Goal: Information Seeking & Learning: Learn about a topic

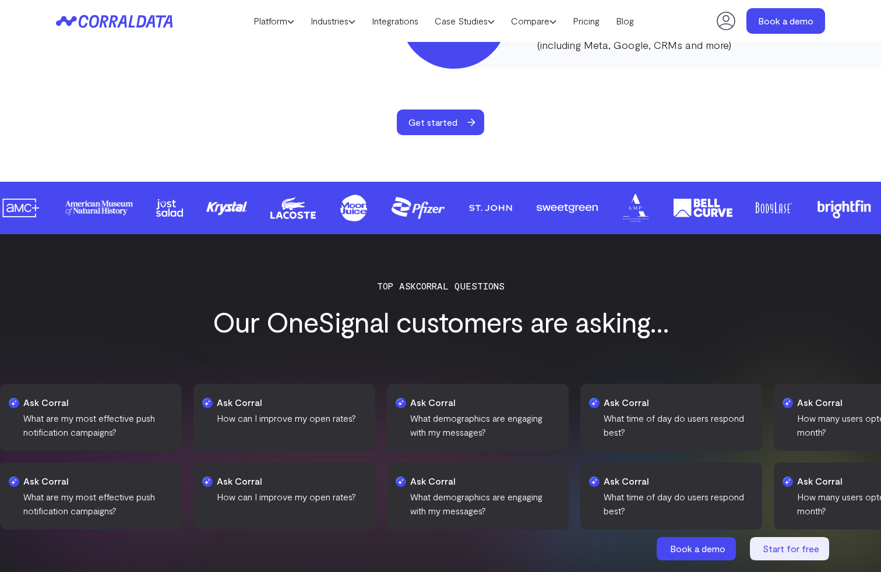
scroll to position [1535, 0]
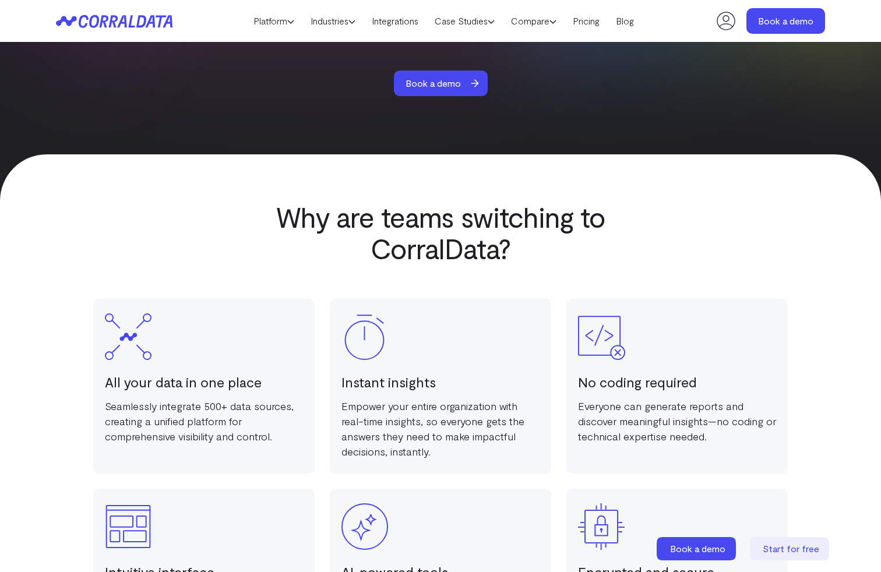
scroll to position [2041, 0]
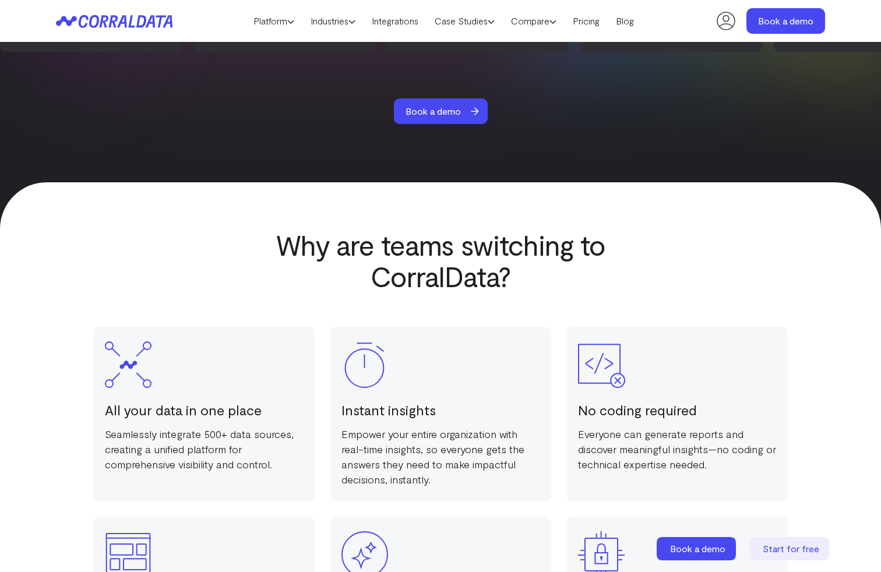
scroll to position [2041, 0]
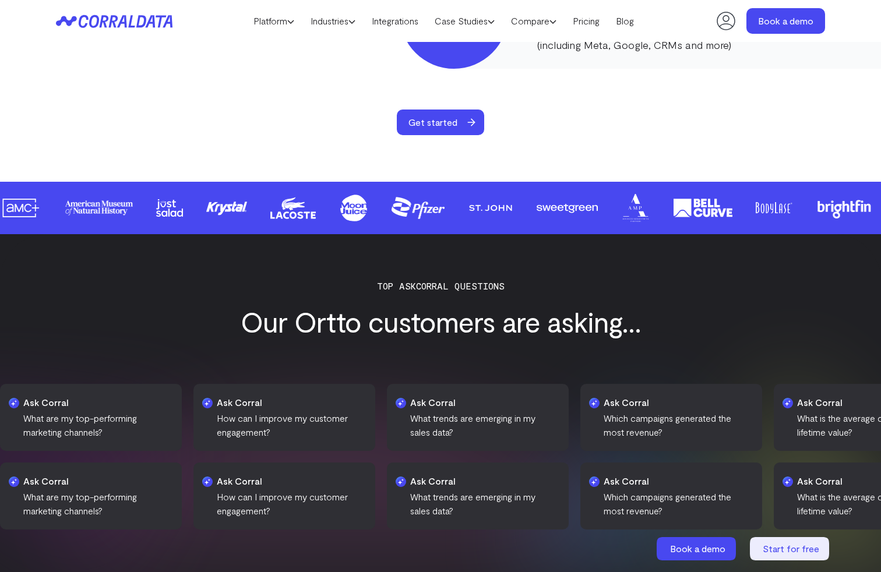
scroll to position [1535, 0]
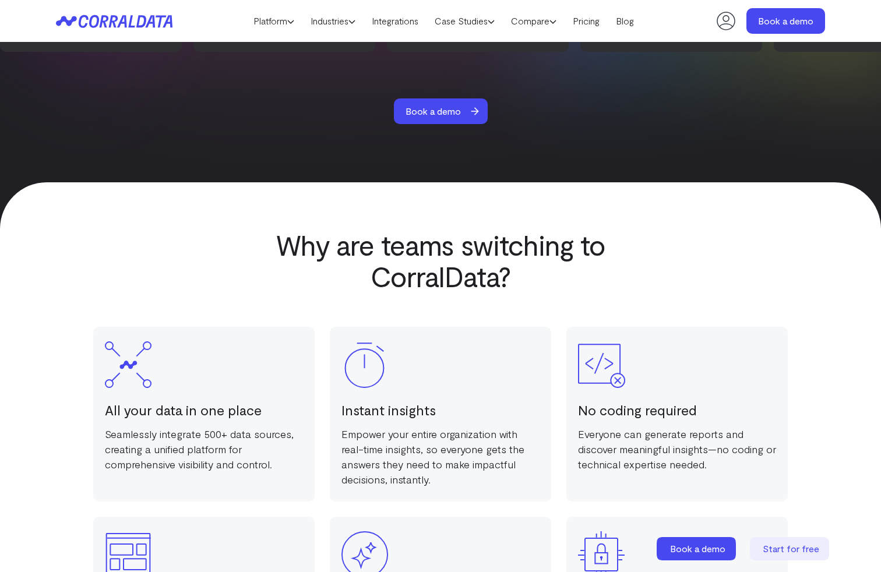
scroll to position [2041, 0]
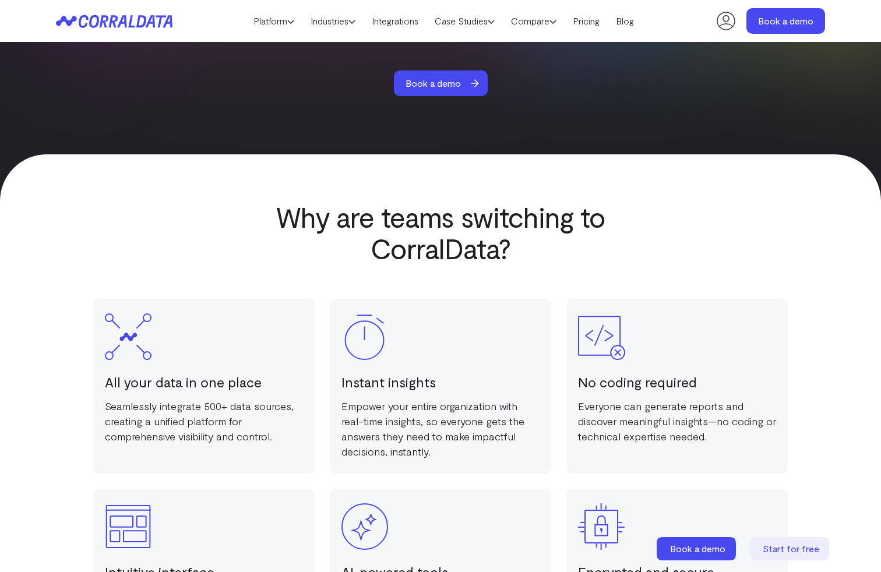
scroll to position [2041, 0]
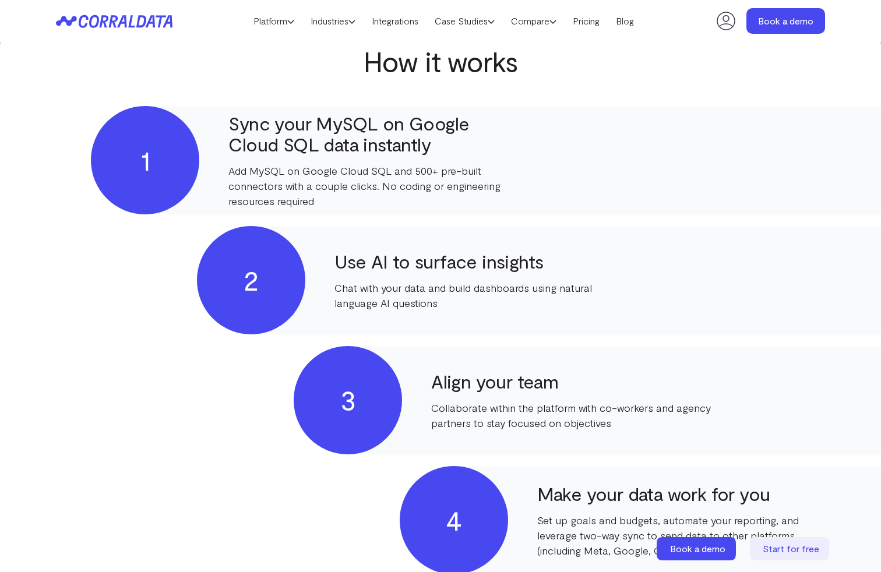
scroll to position [1029, 0]
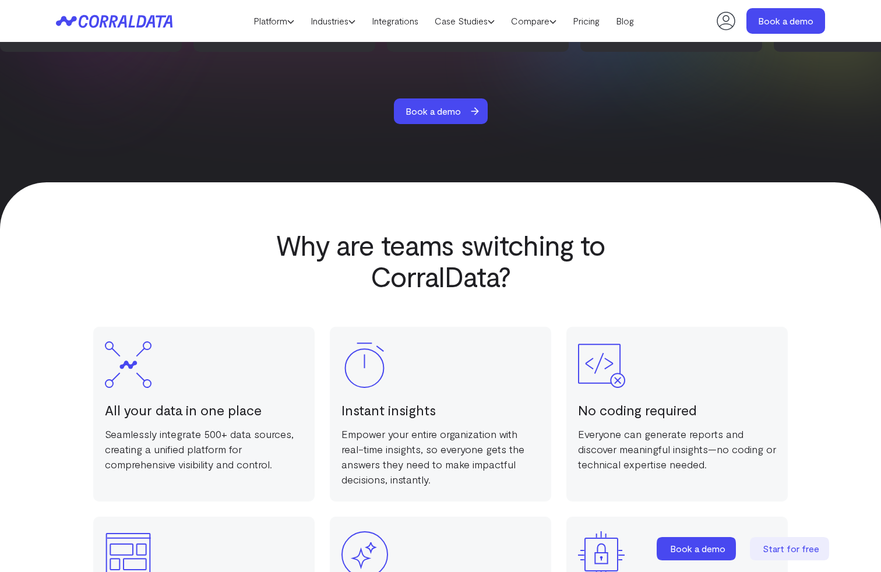
scroll to position [2041, 0]
